Goal: Use online tool/utility: Utilize a website feature to perform a specific function

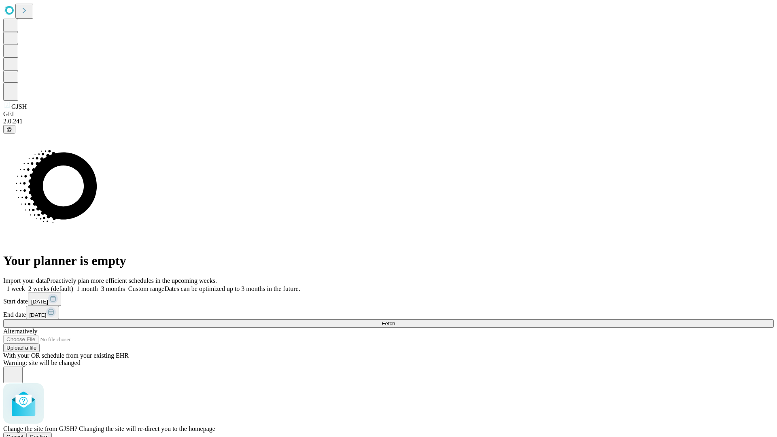
click at [49, 434] on span "Confirm" at bounding box center [39, 437] width 19 height 6
click at [98, 285] on label "1 month" at bounding box center [85, 288] width 25 height 7
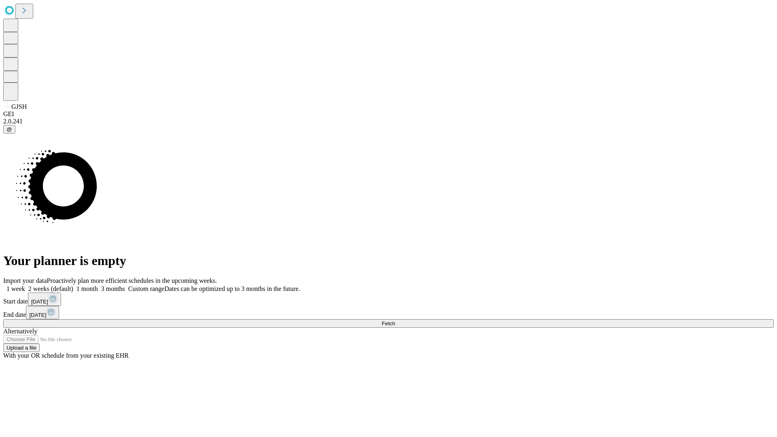
click at [395, 320] on span "Fetch" at bounding box center [388, 323] width 13 height 6
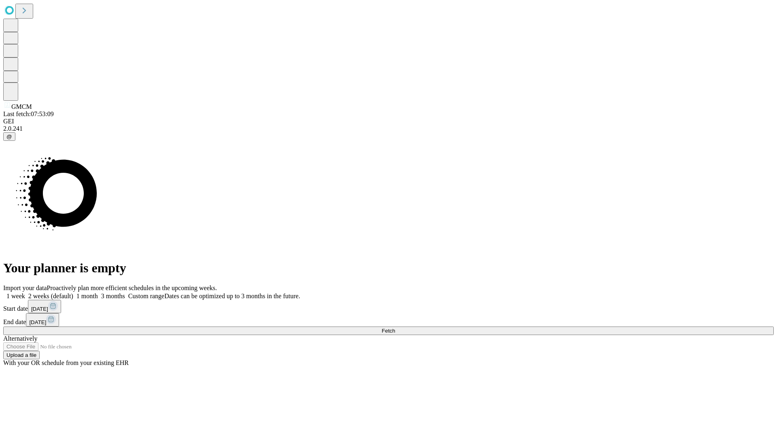
click at [395, 328] on span "Fetch" at bounding box center [388, 331] width 13 height 6
click at [98, 293] on label "1 month" at bounding box center [85, 296] width 25 height 7
click at [395, 328] on span "Fetch" at bounding box center [388, 331] width 13 height 6
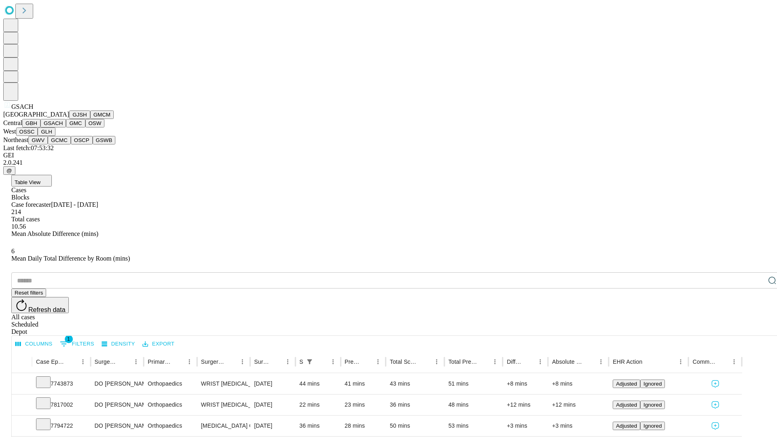
click at [66, 127] on button "GMC" at bounding box center [75, 123] width 19 height 8
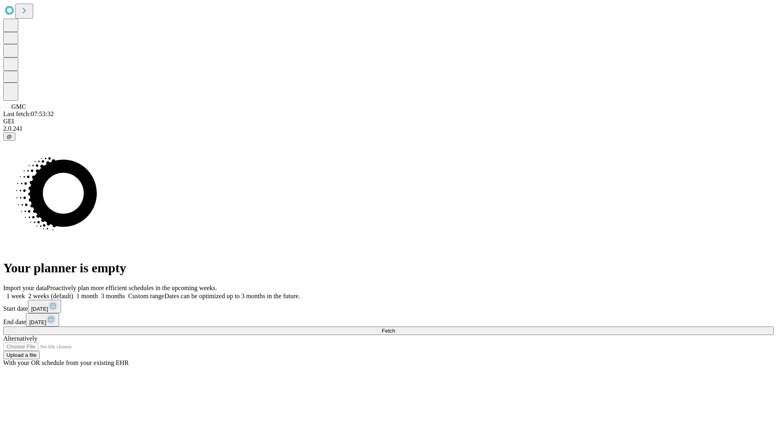
click at [98, 293] on label "1 month" at bounding box center [85, 296] width 25 height 7
click at [395, 328] on span "Fetch" at bounding box center [388, 331] width 13 height 6
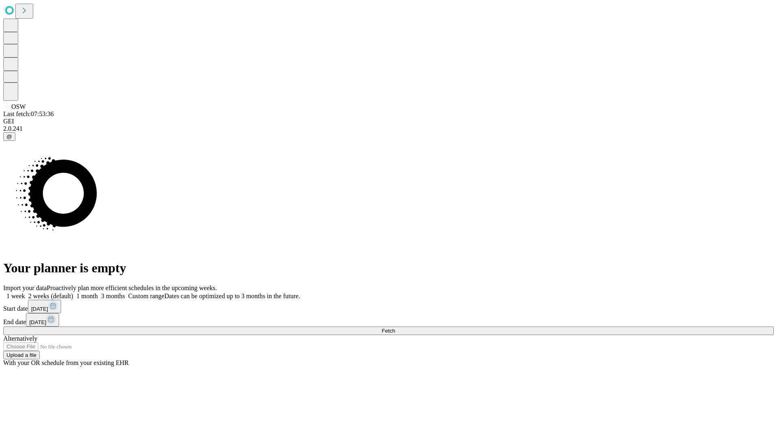
click at [98, 293] on label "1 month" at bounding box center [85, 296] width 25 height 7
click at [395, 328] on span "Fetch" at bounding box center [388, 331] width 13 height 6
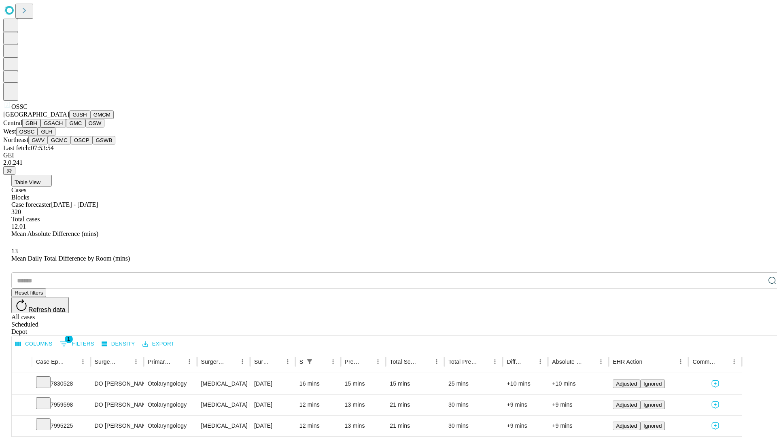
click at [55, 136] on button "GLH" at bounding box center [46, 131] width 17 height 8
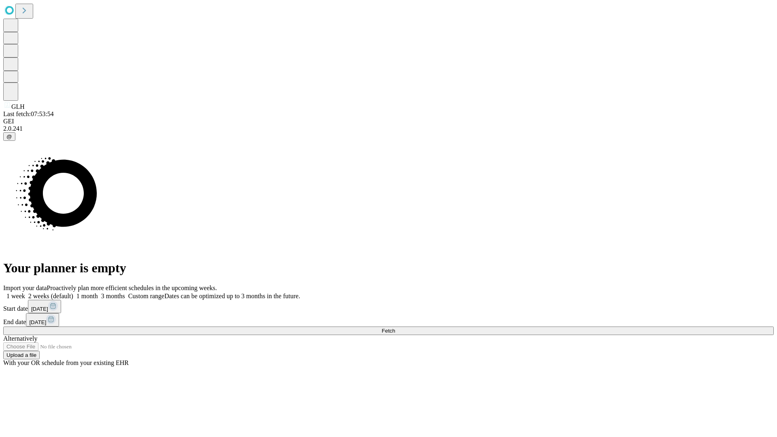
click at [98, 293] on label "1 month" at bounding box center [85, 296] width 25 height 7
click at [395, 328] on span "Fetch" at bounding box center [388, 331] width 13 height 6
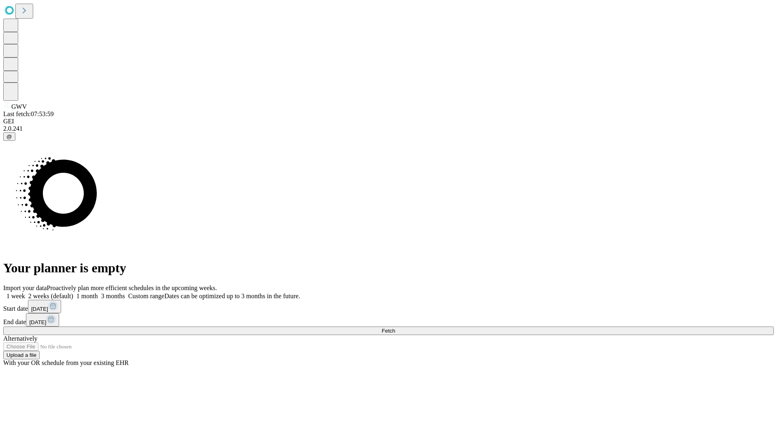
click at [98, 293] on label "1 month" at bounding box center [85, 296] width 25 height 7
click at [395, 328] on span "Fetch" at bounding box center [388, 331] width 13 height 6
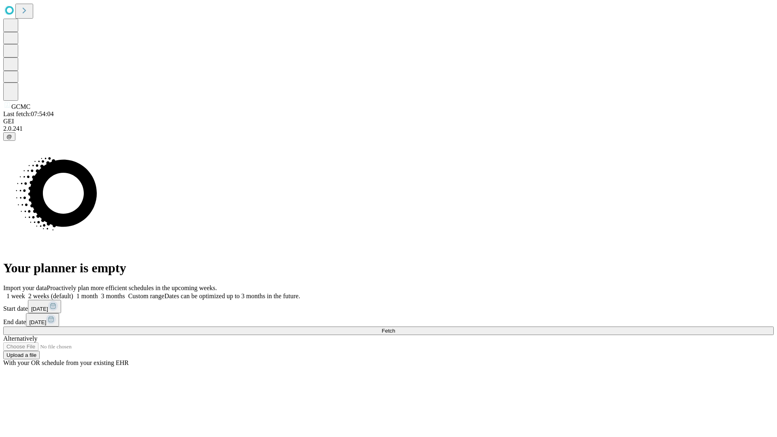
click at [98, 293] on label "1 month" at bounding box center [85, 296] width 25 height 7
click at [395, 328] on span "Fetch" at bounding box center [388, 331] width 13 height 6
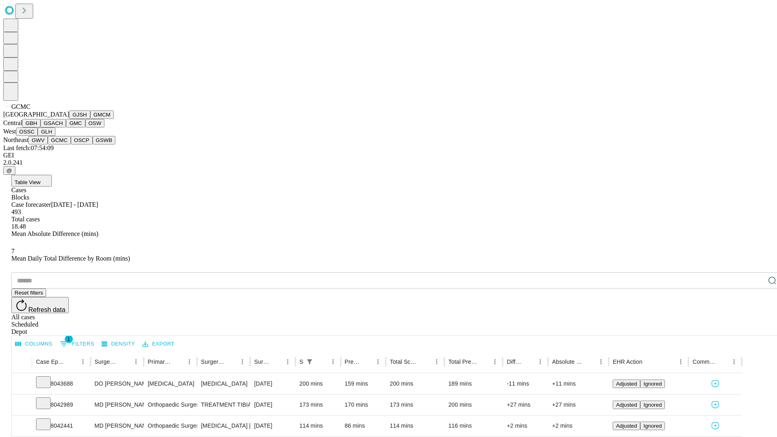
click at [71, 144] on button "OSCP" at bounding box center [82, 140] width 22 height 8
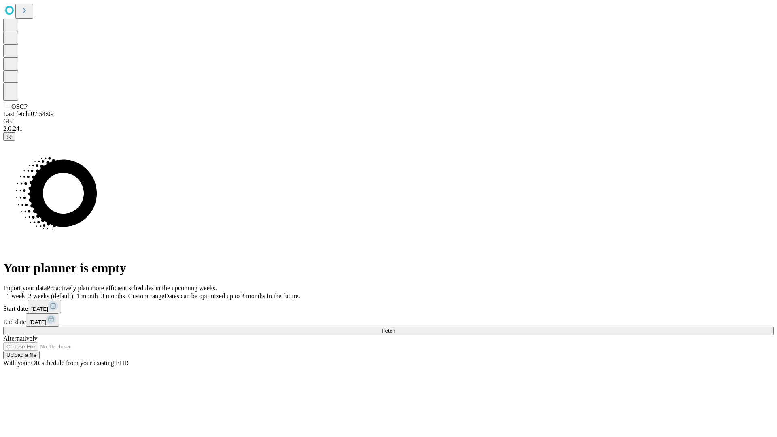
click at [98, 293] on label "1 month" at bounding box center [85, 296] width 25 height 7
click at [395, 328] on span "Fetch" at bounding box center [388, 331] width 13 height 6
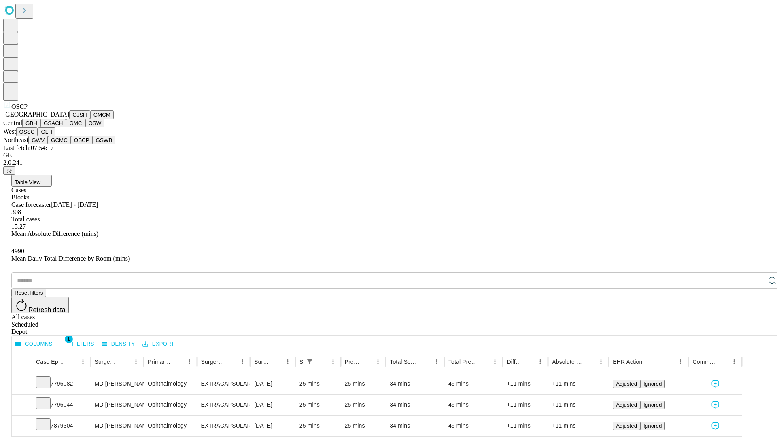
click at [93, 144] on button "GSWB" at bounding box center [104, 140] width 23 height 8
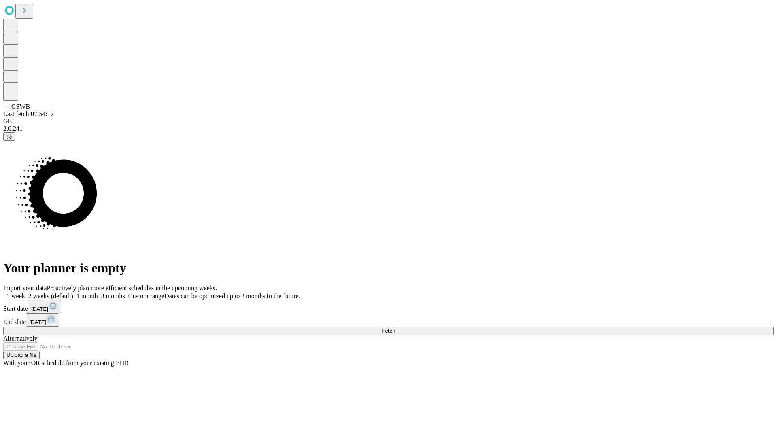
click at [98, 293] on label "1 month" at bounding box center [85, 296] width 25 height 7
click at [395, 328] on span "Fetch" at bounding box center [388, 331] width 13 height 6
